Goal: Task Accomplishment & Management: Complete application form

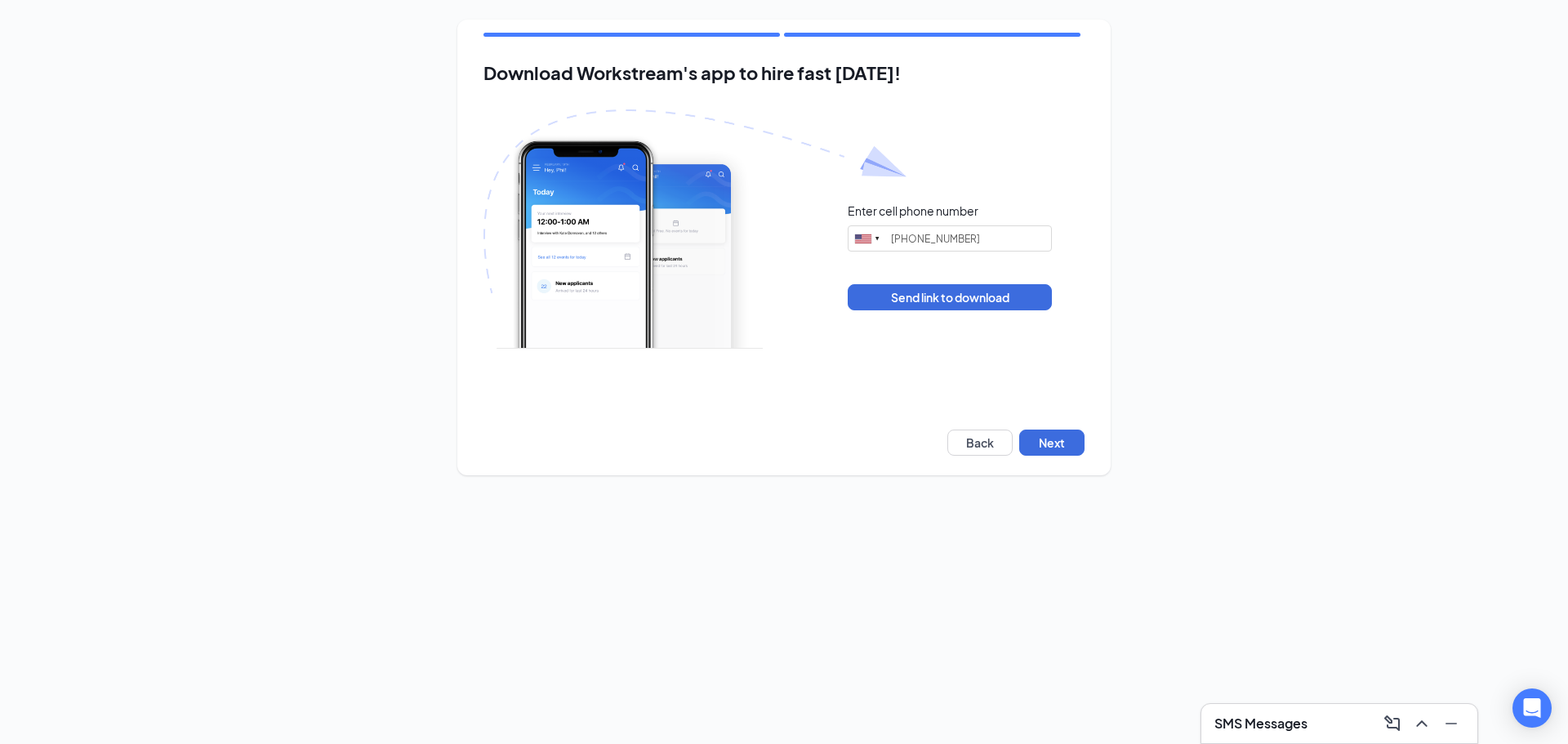
type input "[PHONE_NUMBER]"
click at [1049, 449] on button "Next" at bounding box center [1052, 442] width 65 height 26
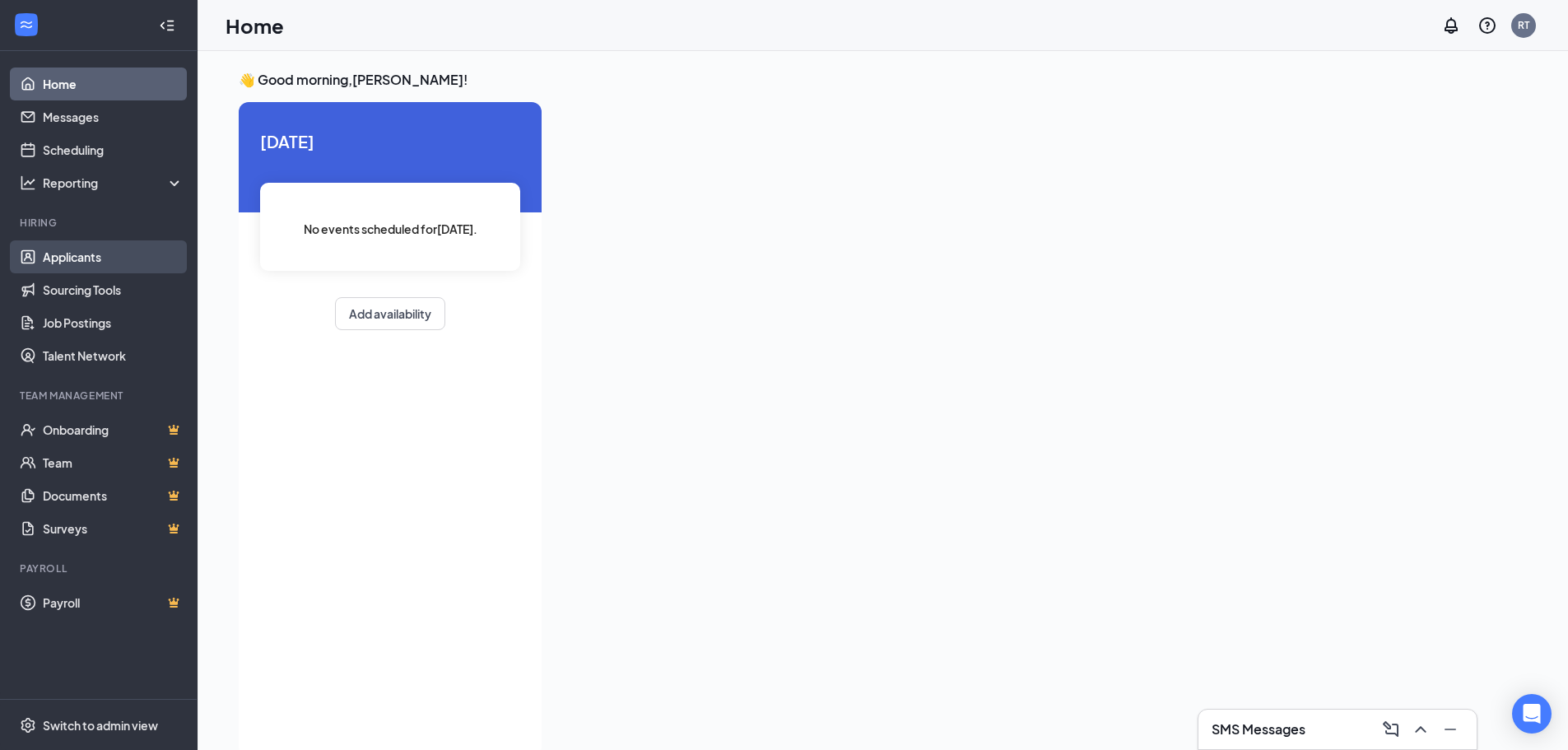
click at [98, 261] on link "Applicants" at bounding box center [114, 257] width 141 height 33
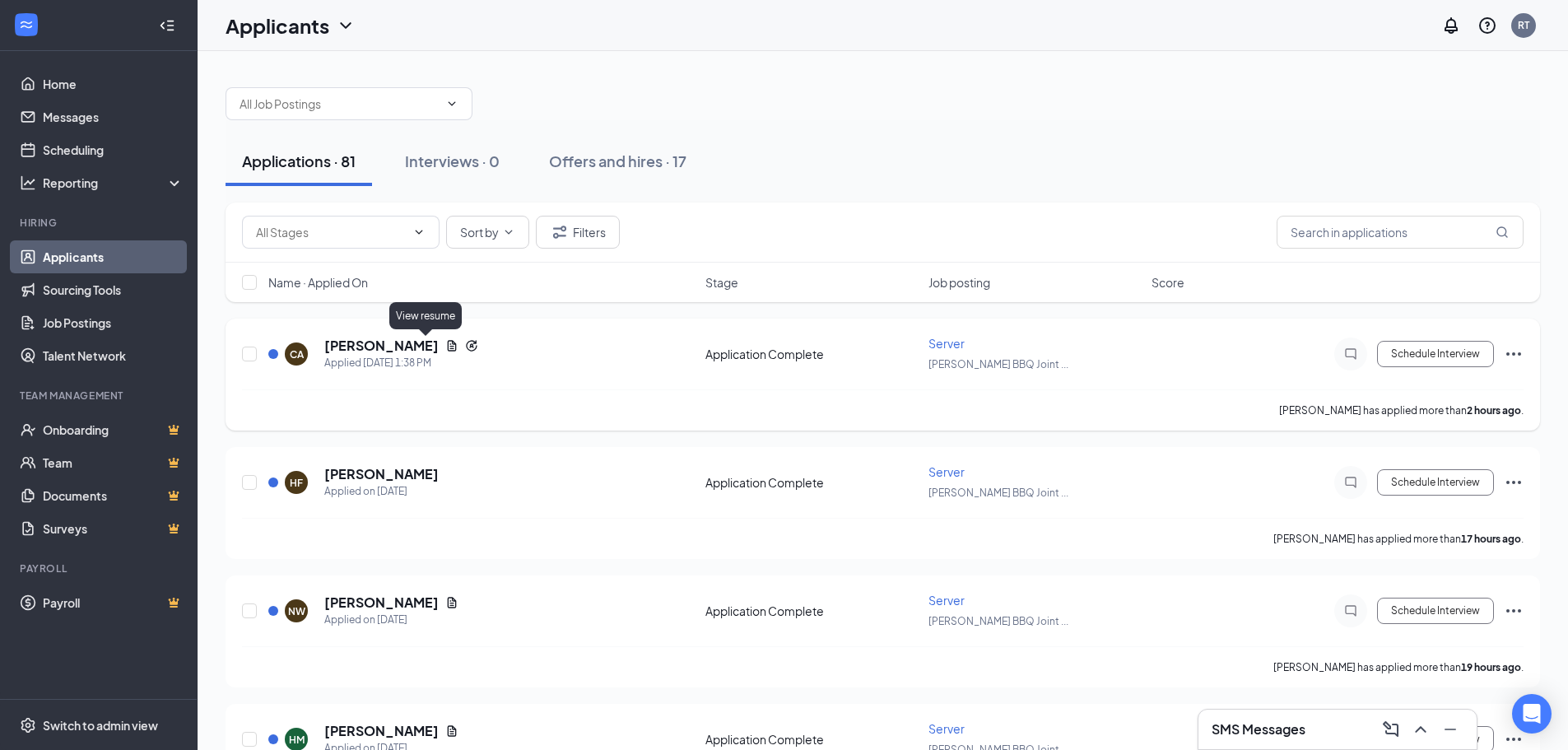
click at [448, 347] on icon "Document" at bounding box center [453, 346] width 9 height 11
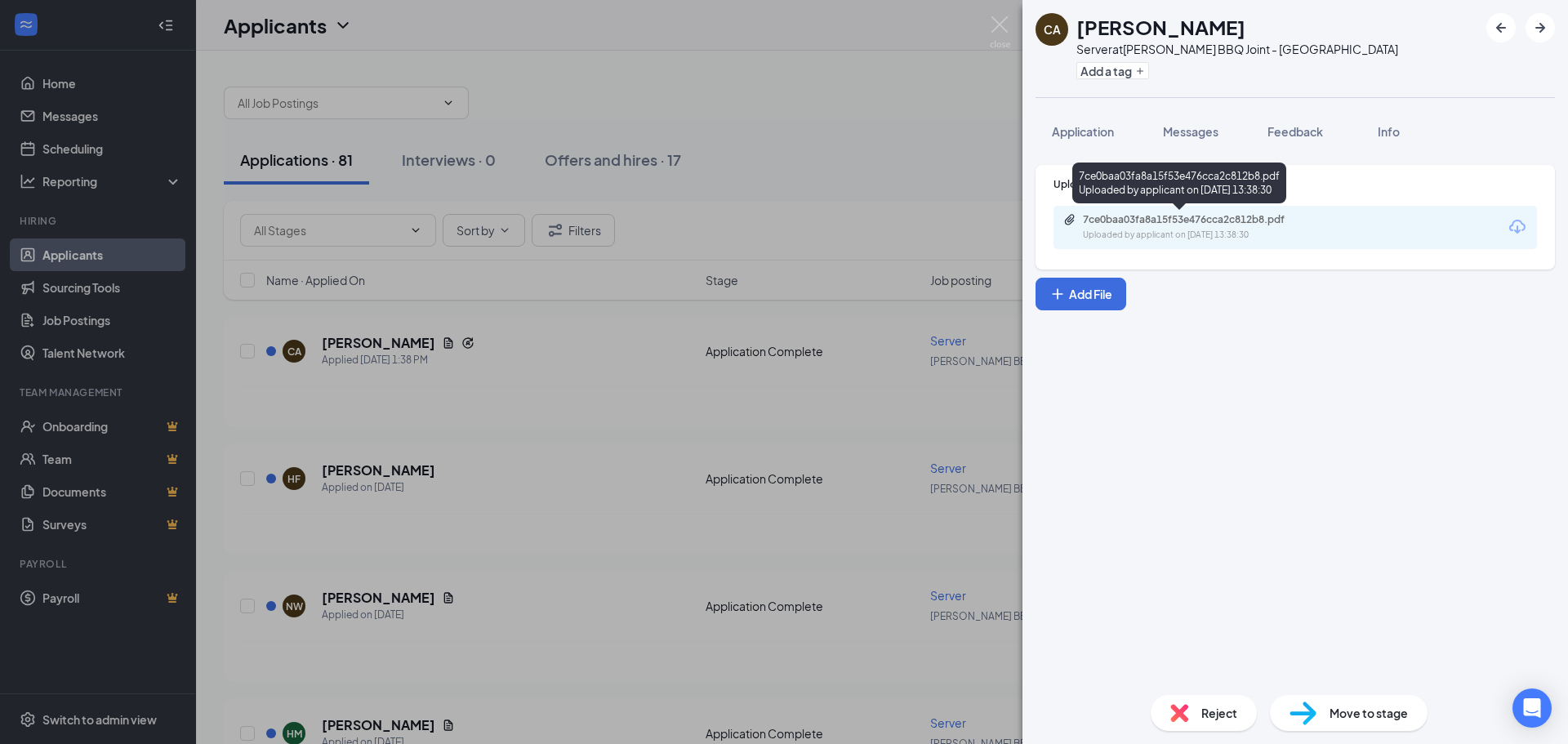
click at [1173, 222] on div "7ce0baa03fa8a15f53e476cca2c812b8.pdf" at bounding box center [1197, 219] width 228 height 13
click at [934, 217] on div "CA [PERSON_NAME] Server at [PERSON_NAME] BBQ Joint - West End Add a tag Applica…" at bounding box center [784, 372] width 1568 height 744
